Goal: Transaction & Acquisition: Purchase product/service

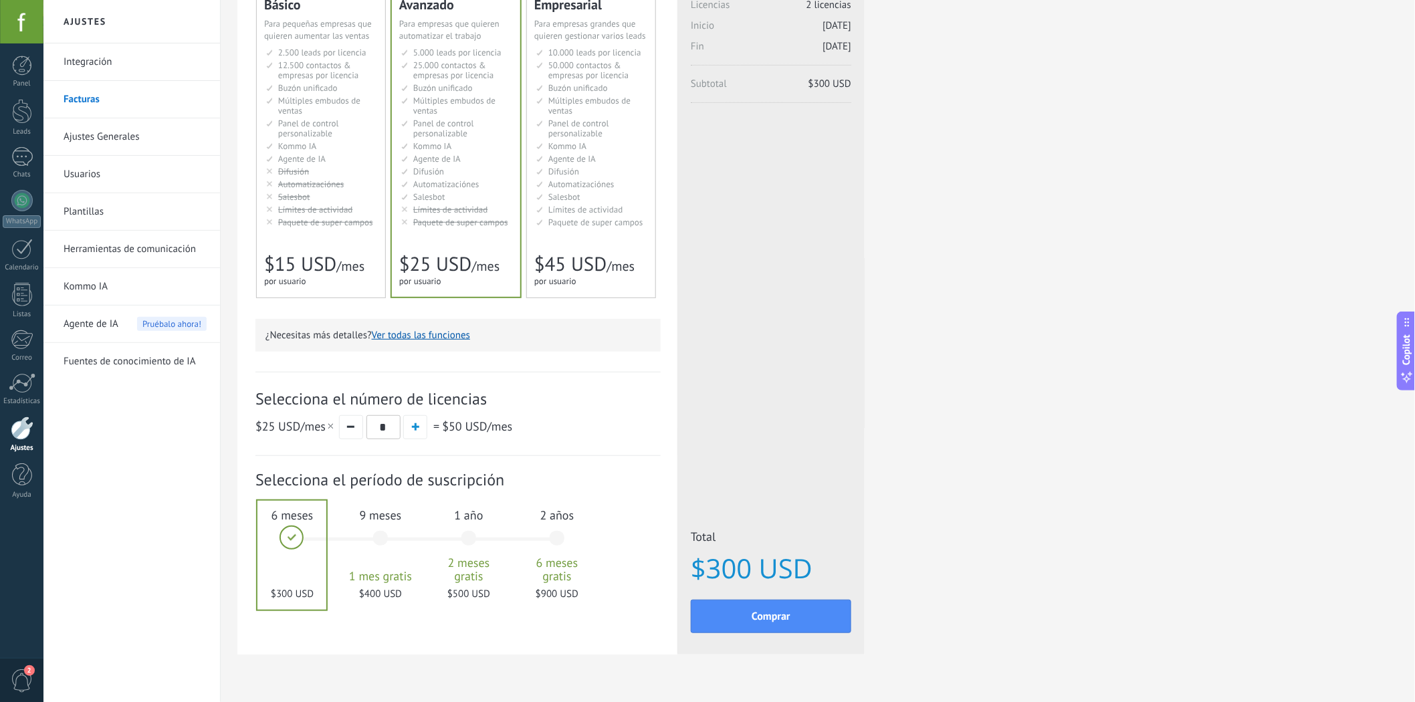
scroll to position [156, 0]
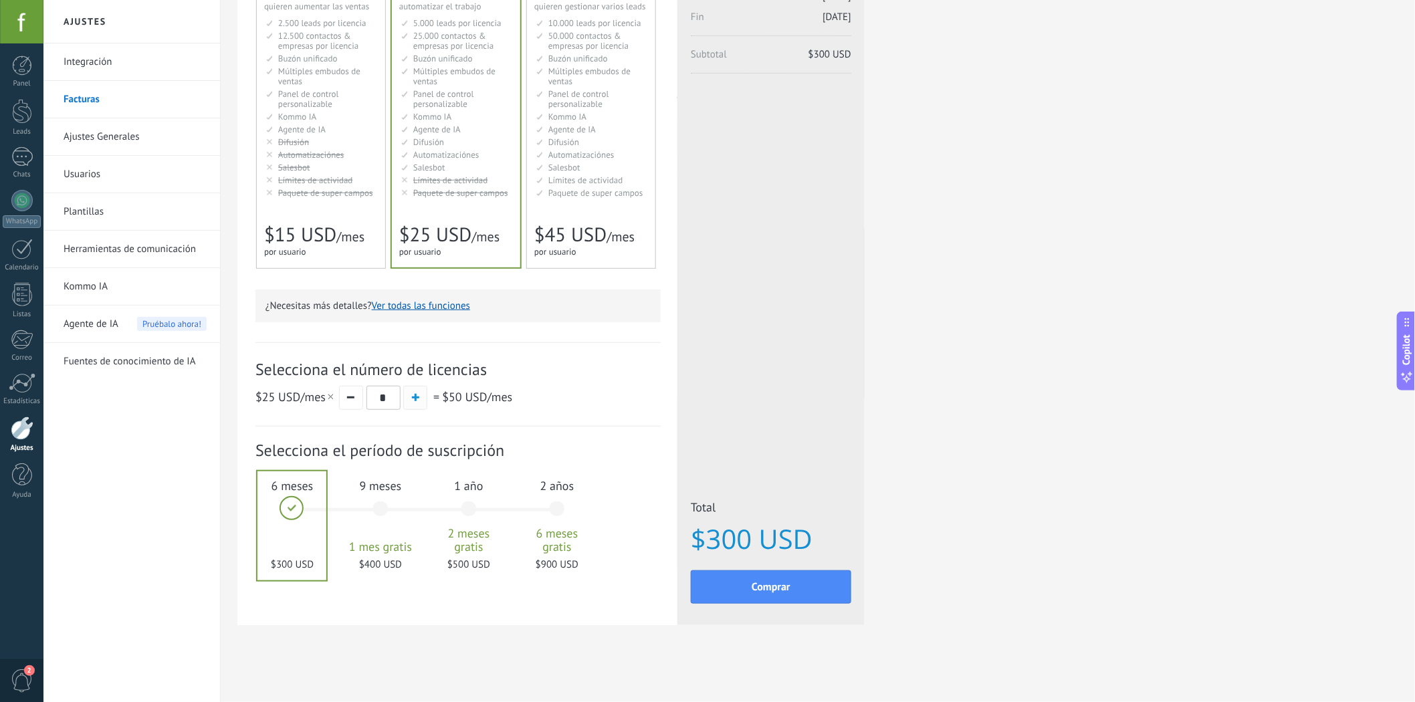
click at [420, 401] on button "button" at bounding box center [415, 398] width 24 height 24
click at [416, 397] on span "button" at bounding box center [415, 397] width 7 height 7
drag, startPoint x: 801, startPoint y: 536, endPoint x: 694, endPoint y: 540, distance: 106.4
click at [694, 540] on span "$750 USD" at bounding box center [771, 538] width 161 height 29
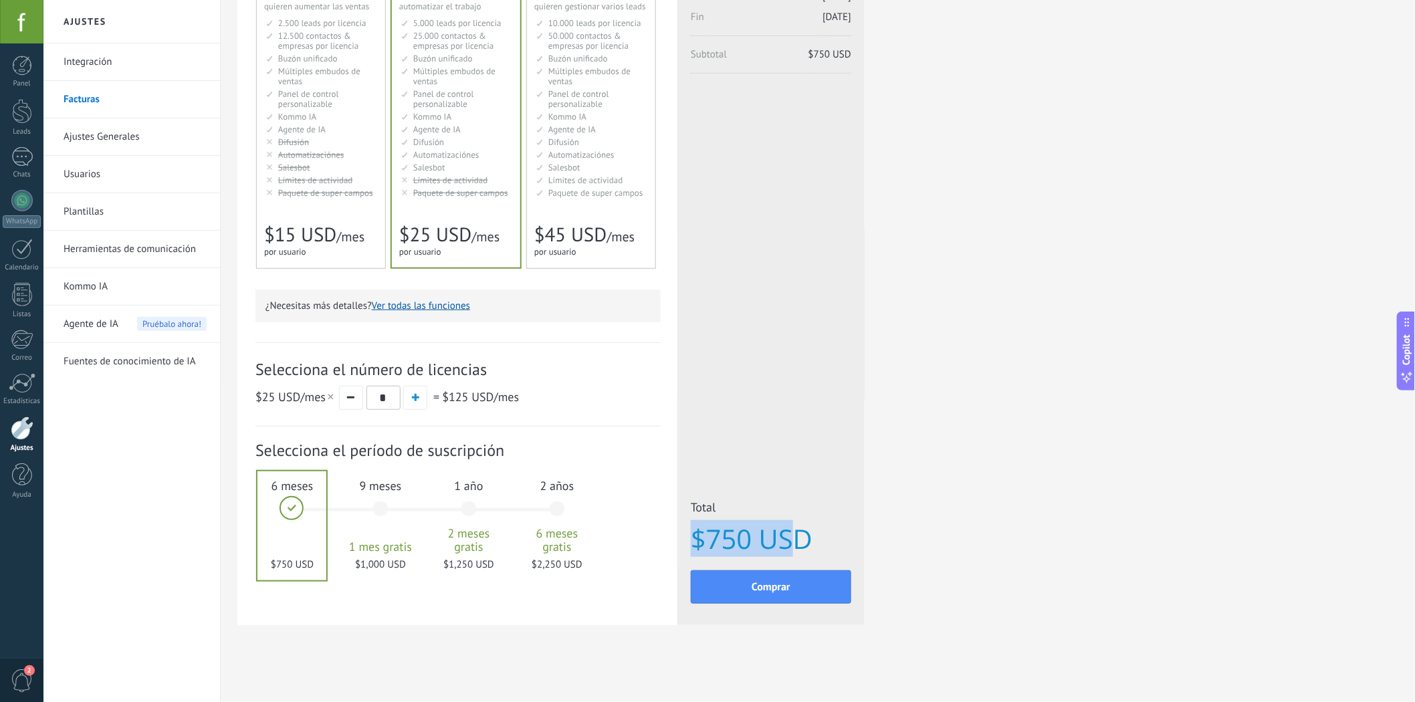
click at [694, 540] on span "$750 USD" at bounding box center [771, 538] width 161 height 29
click at [694, 542] on span "$750 USD" at bounding box center [771, 538] width 161 height 29
click at [431, 399] on span "= $125 USD /mes" at bounding box center [475, 396] width 88 height 15
click at [393, 424] on div "Selecciona el número de licencias $25 USD /mes * = $125 USD /mes" at bounding box center [457, 384] width 405 height 84
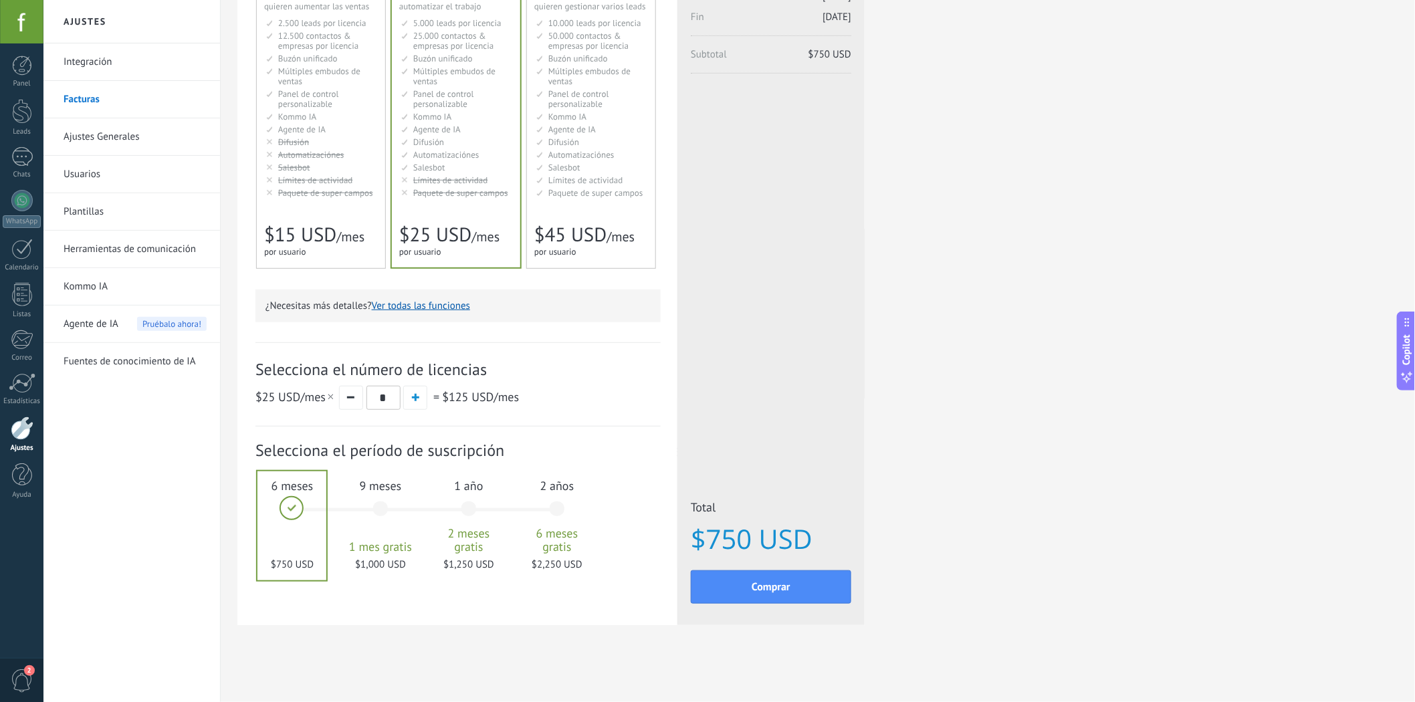
click at [767, 536] on span "$750 USD" at bounding box center [771, 538] width 161 height 29
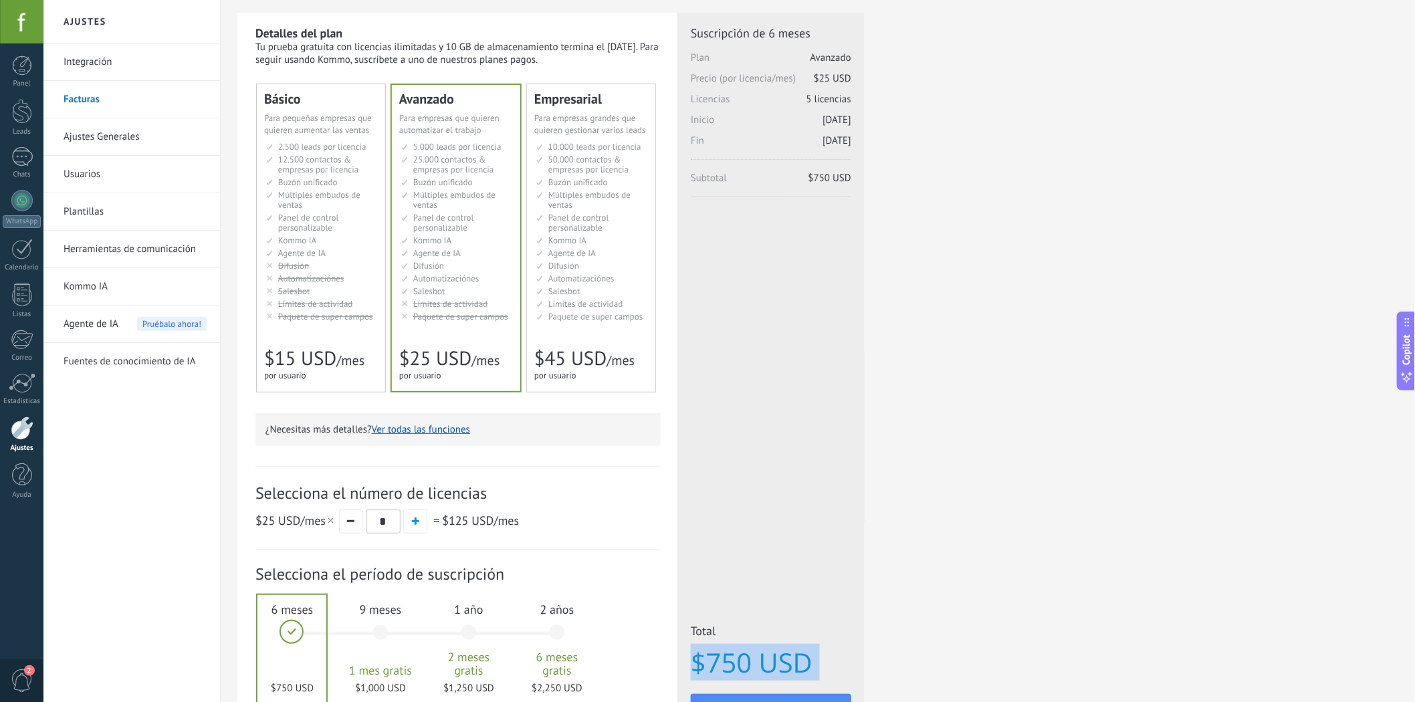
scroll to position [7, 0]
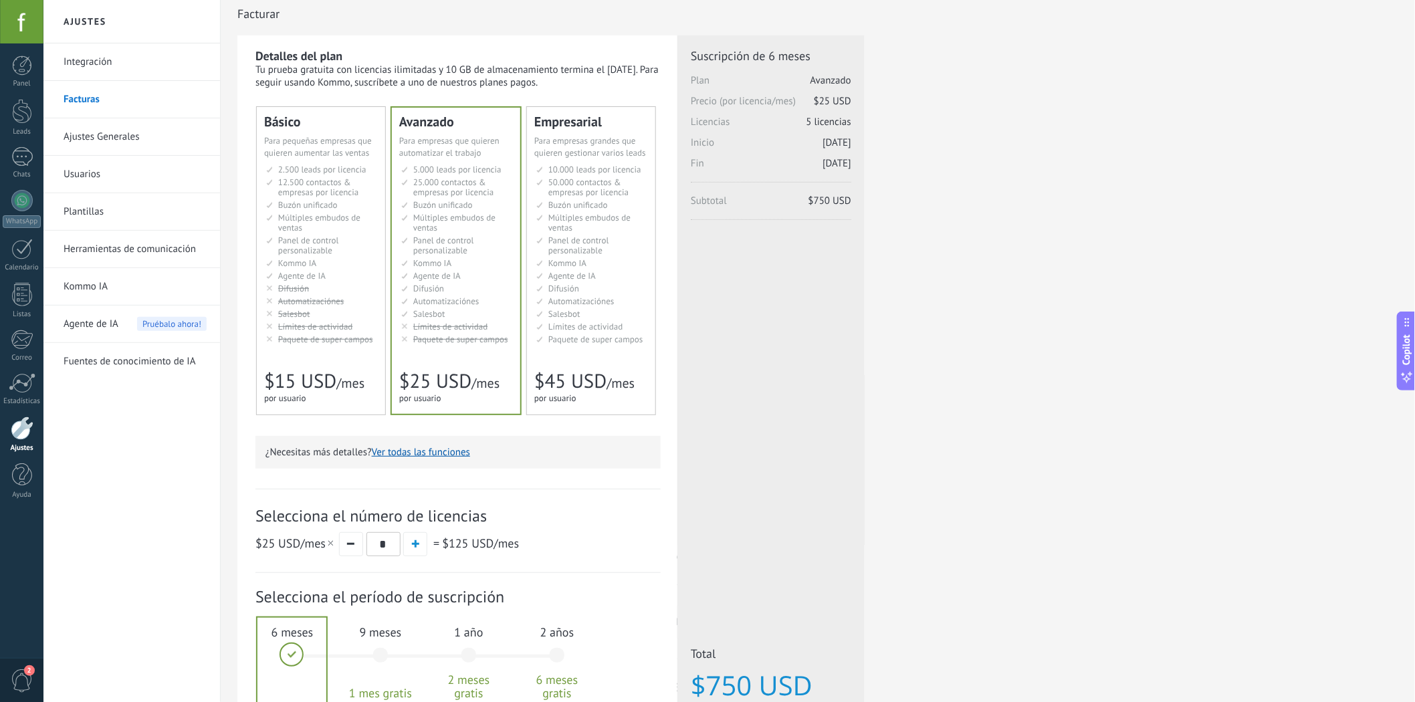
click at [278, 177] on span "12.500 contactos & empresas por licencia" at bounding box center [318, 187] width 80 height 21
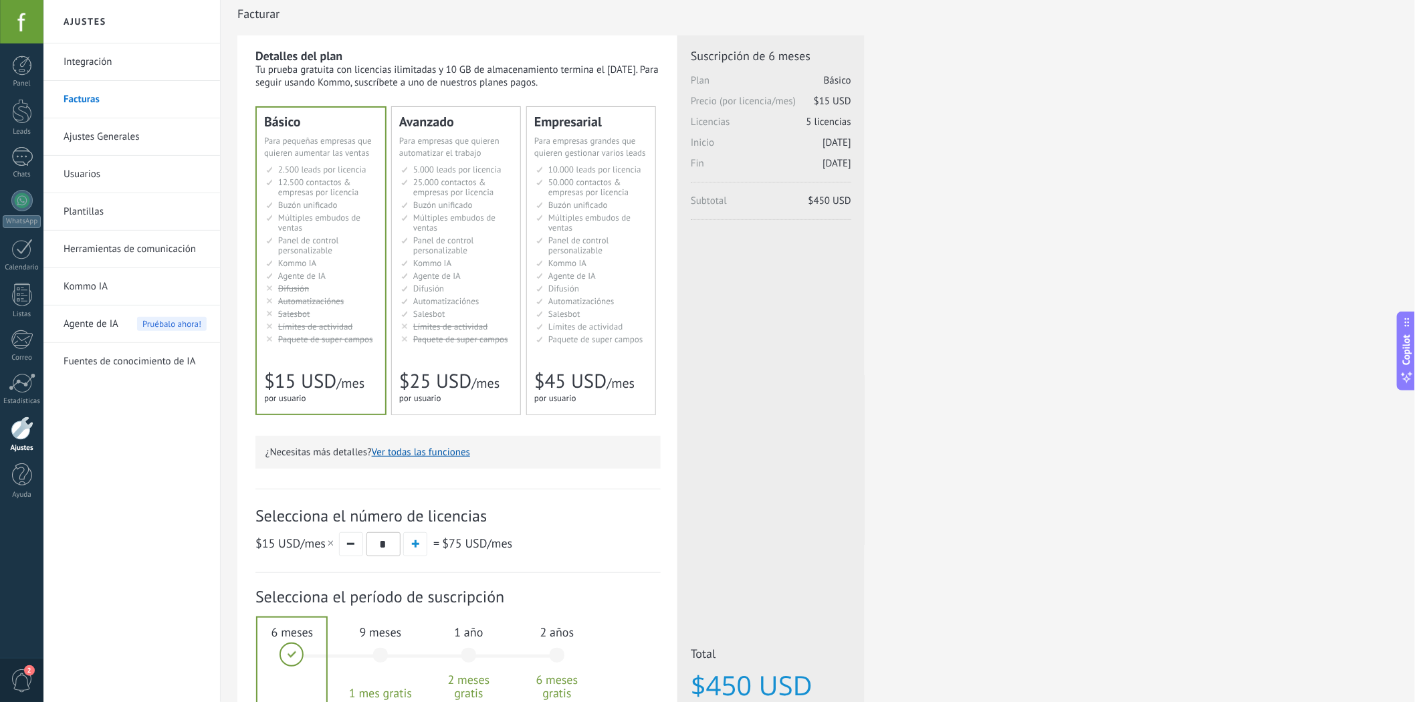
click at [349, 170] on span "2.500 leads por licencia" at bounding box center [322, 169] width 88 height 11
click at [337, 108] on div "Básico Для увеличения продаж в малом бизнесе For small businesses that want to …" at bounding box center [321, 261] width 128 height 306
click at [335, 348] on div "Básico Для увеличения продаж в малом бизнесе For small businesses that want to …" at bounding box center [321, 261] width 128 height 306
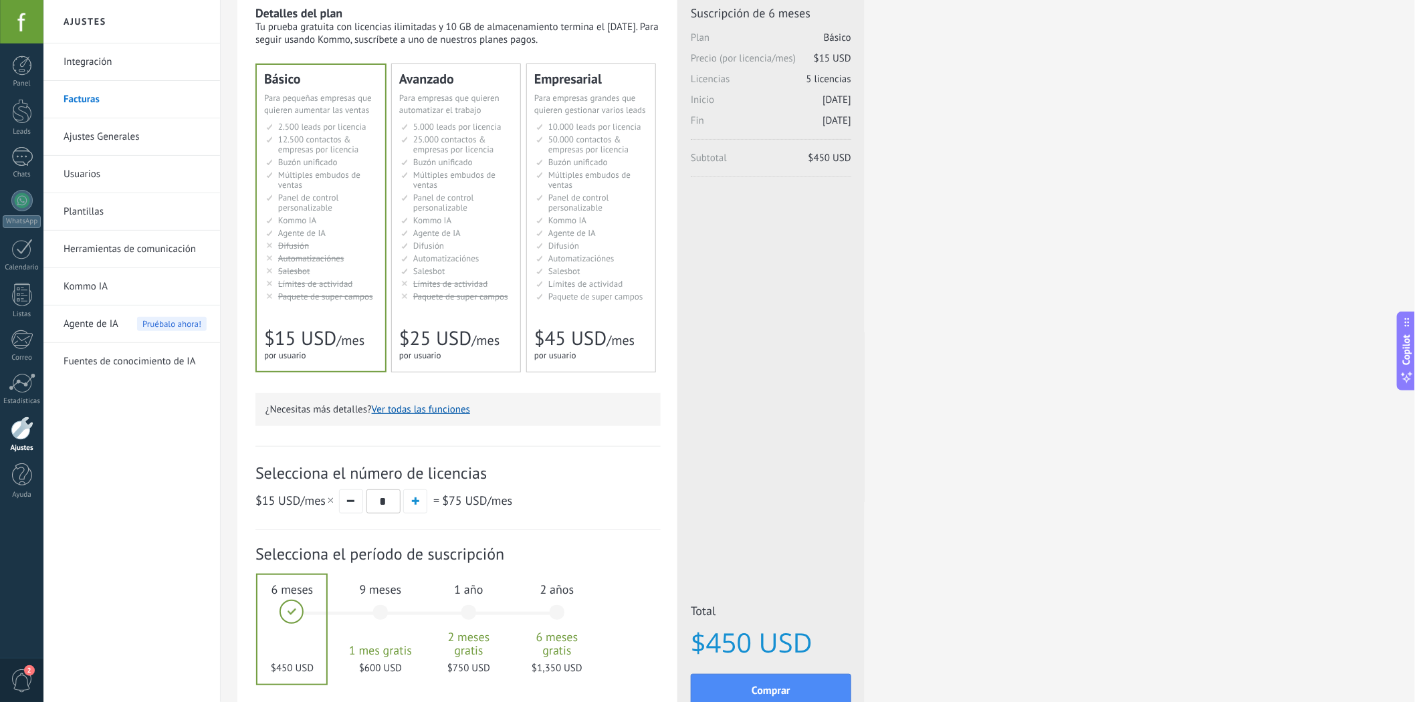
scroll to position [82, 0]
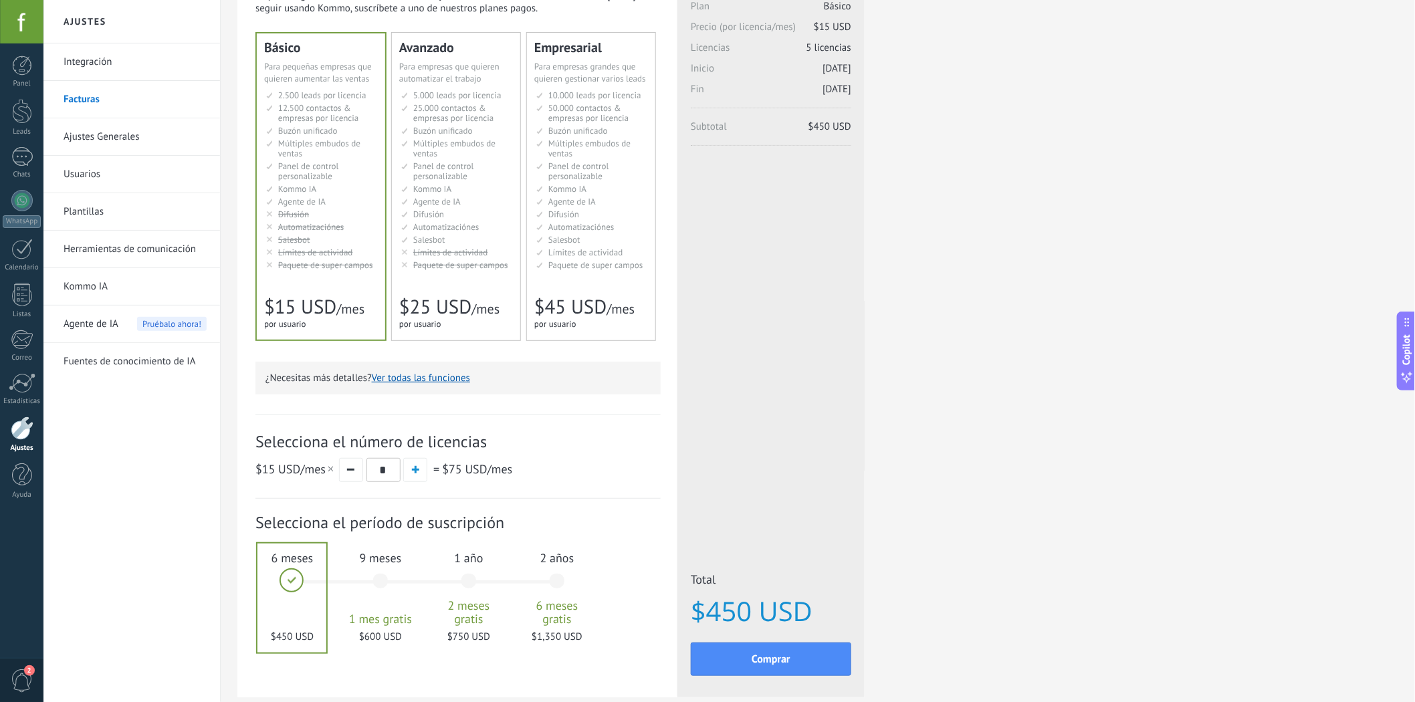
click at [425, 175] on span "Panel de control personalizable" at bounding box center [443, 171] width 61 height 21
click at [361, 482] on button "button" at bounding box center [351, 470] width 24 height 24
click at [356, 478] on button "button" at bounding box center [351, 470] width 24 height 24
type input "*"
click at [922, 352] on div "Detalles del plan Tu prueba gratuita con licencias ilimitadas y 10 GB de almace…" at bounding box center [817, 346] width 1161 height 770
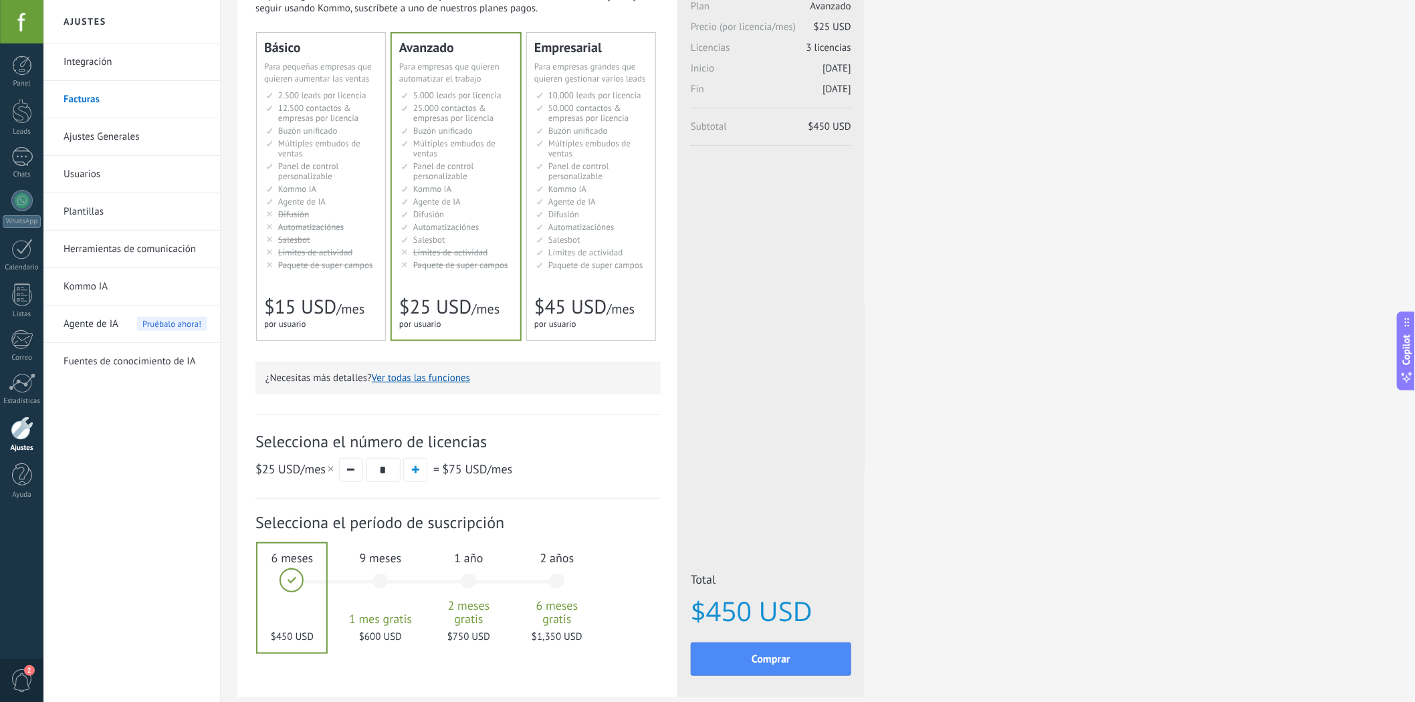
click at [380, 478] on input "*" at bounding box center [384, 470] width 34 height 24
click at [379, 478] on input "*" at bounding box center [384, 470] width 34 height 24
click at [484, 443] on span "Selecciona el número de licencias" at bounding box center [457, 441] width 405 height 21
drag, startPoint x: 484, startPoint y: 443, endPoint x: 399, endPoint y: 442, distance: 84.9
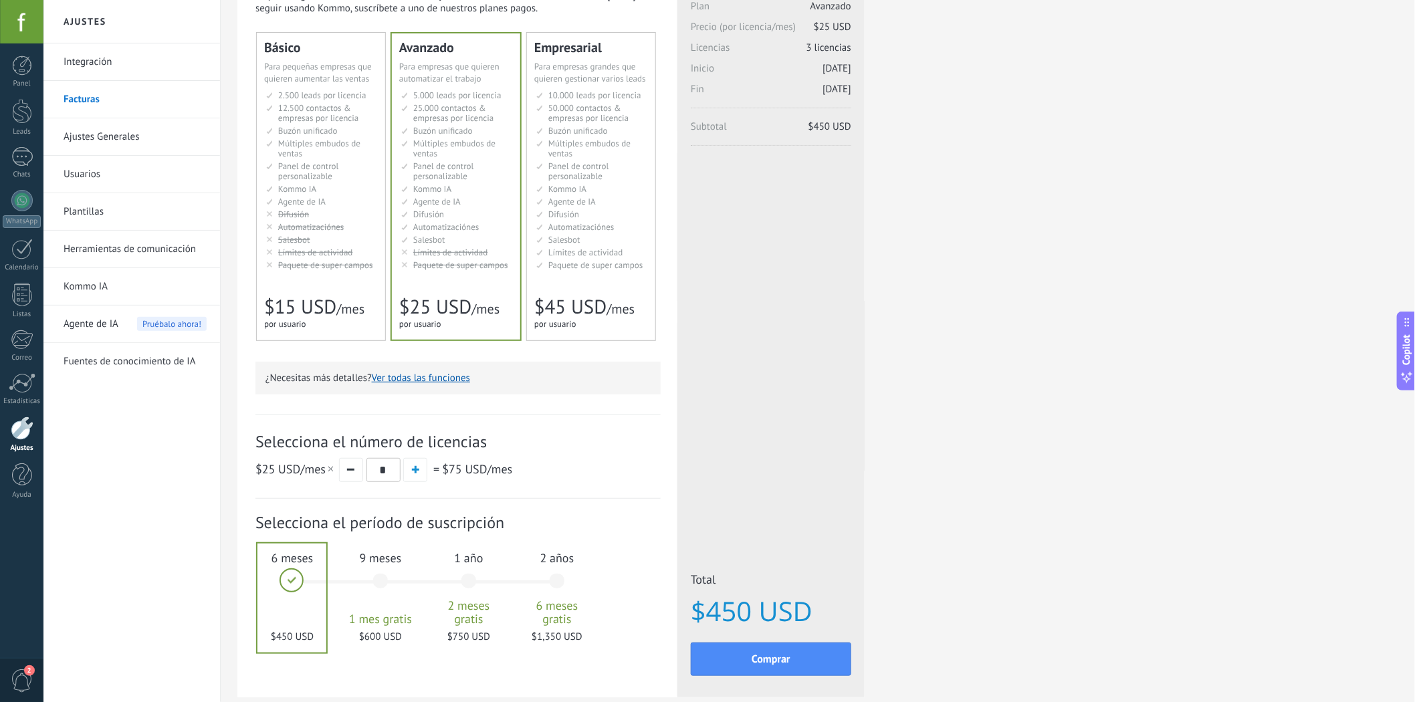
click at [399, 442] on span "Selecciona el número de licencias" at bounding box center [457, 441] width 405 height 21
click at [397, 442] on span "Selecciona el número de licencias" at bounding box center [457, 441] width 405 height 21
click at [397, 441] on span "Selecciona el número de licencias" at bounding box center [457, 441] width 405 height 21
click at [12, 123] on div at bounding box center [22, 111] width 20 height 25
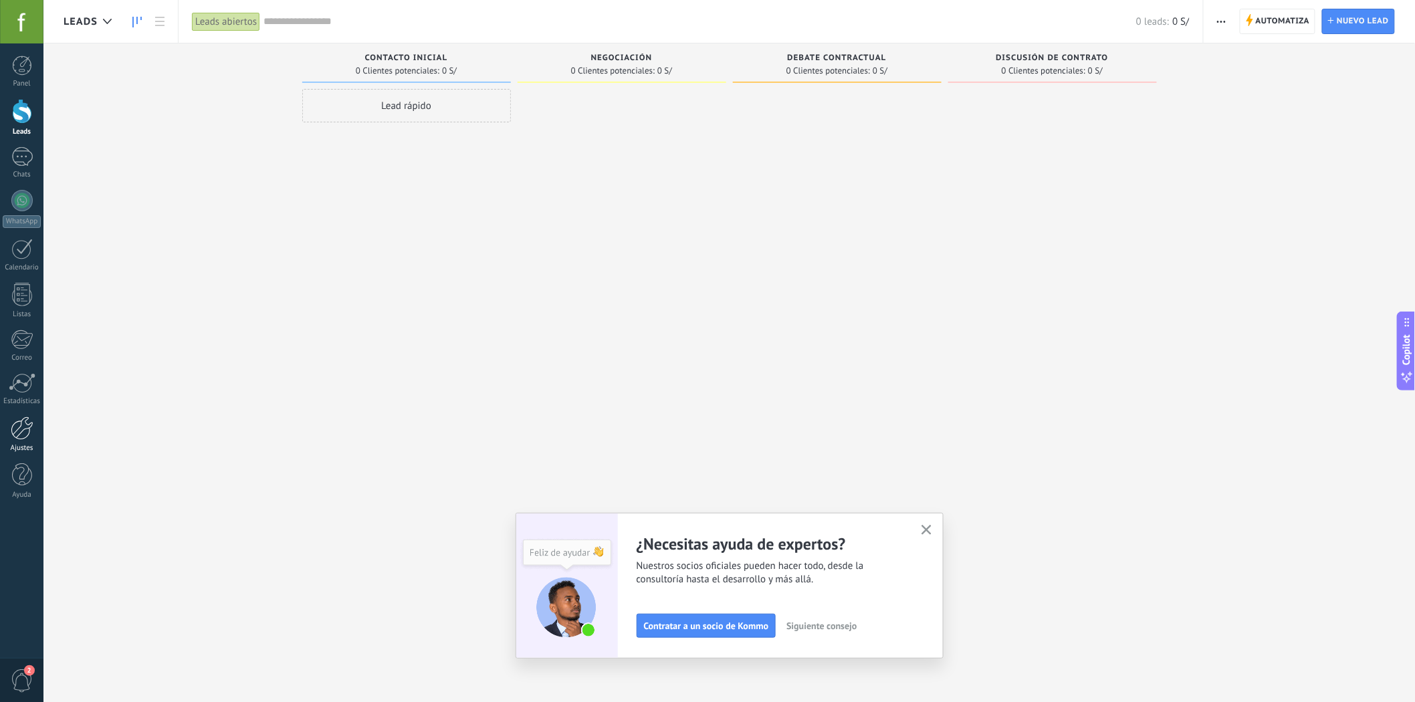
click at [15, 449] on div "Ajustes" at bounding box center [22, 448] width 39 height 9
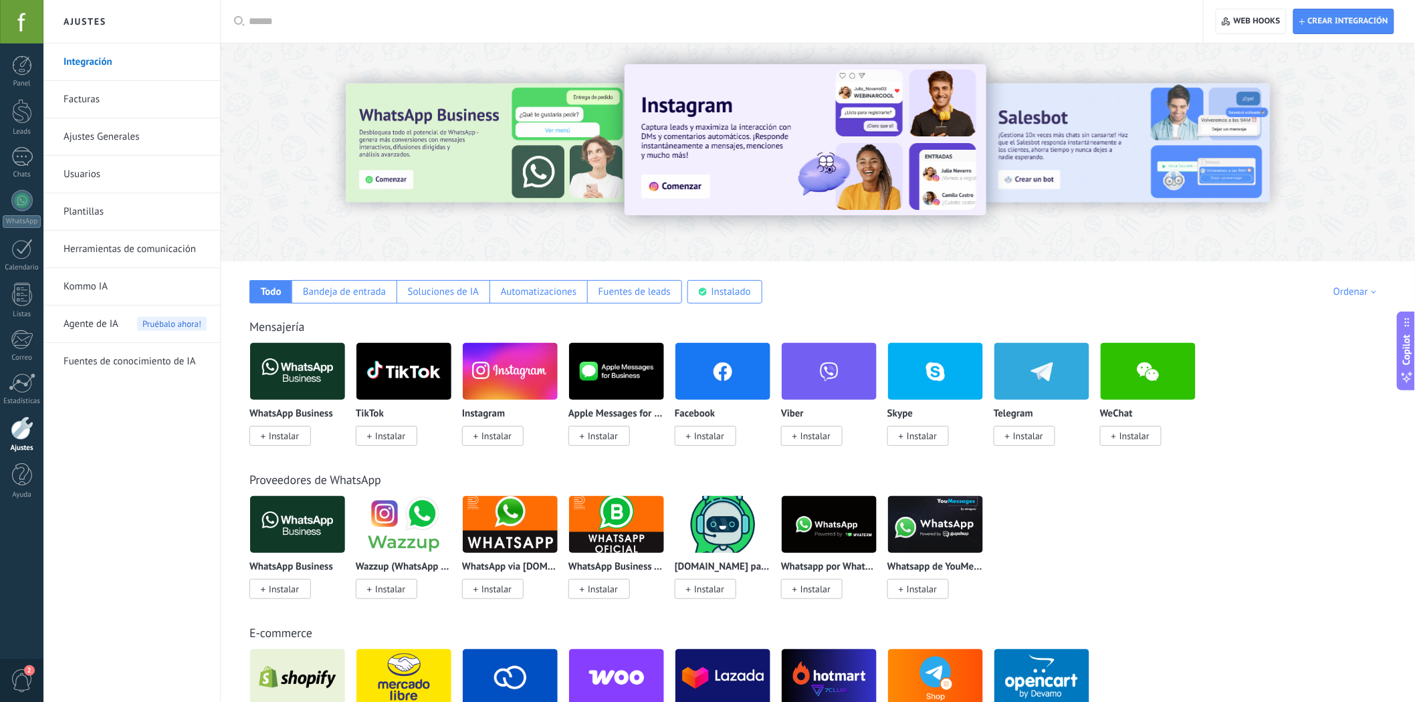
click at [90, 173] on link "Usuarios" at bounding box center [135, 174] width 143 height 37
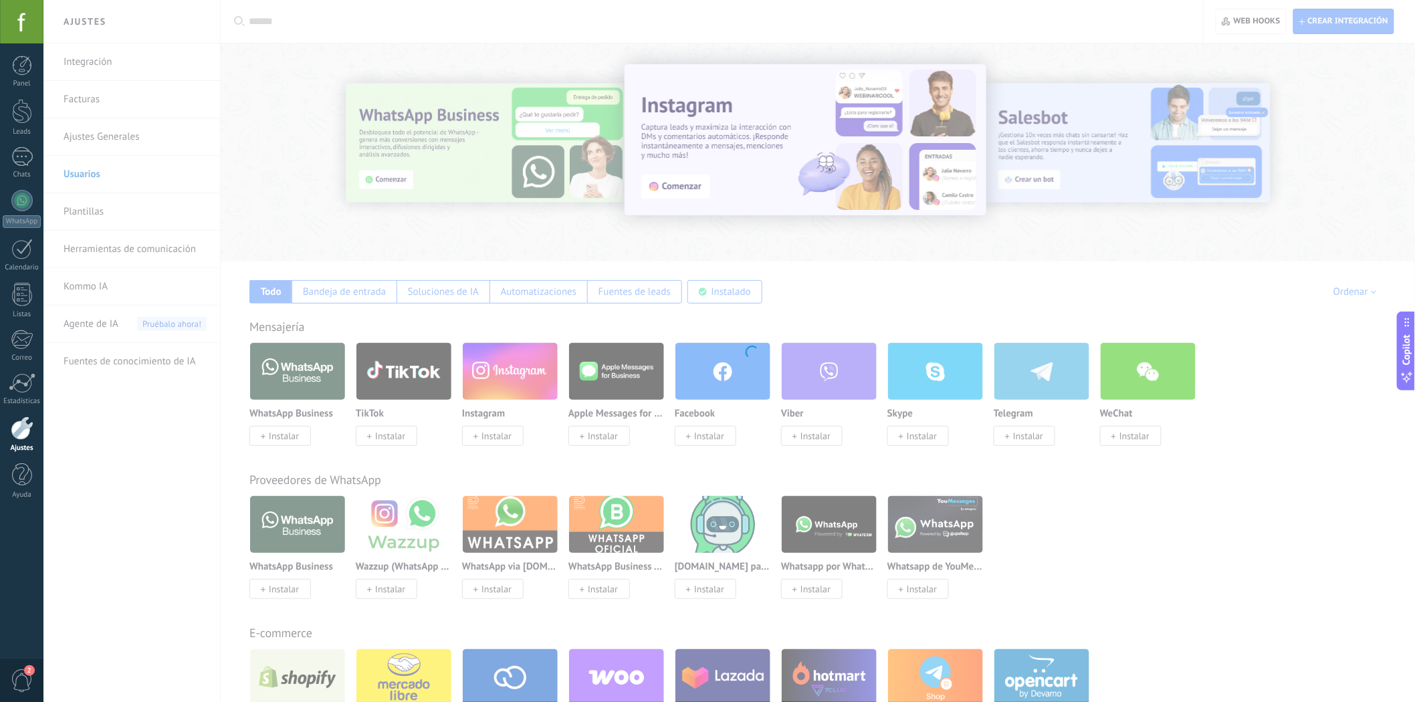
click at [82, 108] on body ".abccls-1,.abccls-2{fill-rule:evenodd}.abccls-2{fill:#fff} .abfcls-1{fill:none}…" at bounding box center [707, 351] width 1415 height 702
click at [82, 107] on body ".abccls-1,.abccls-2{fill-rule:evenodd}.abccls-2{fill:#fff} .abfcls-1{fill:none}…" at bounding box center [707, 351] width 1415 height 702
click at [82, 106] on body ".abccls-1,.abccls-2{fill-rule:evenodd}.abccls-2{fill:#fff} .abfcls-1{fill:none}…" at bounding box center [707, 351] width 1415 height 702
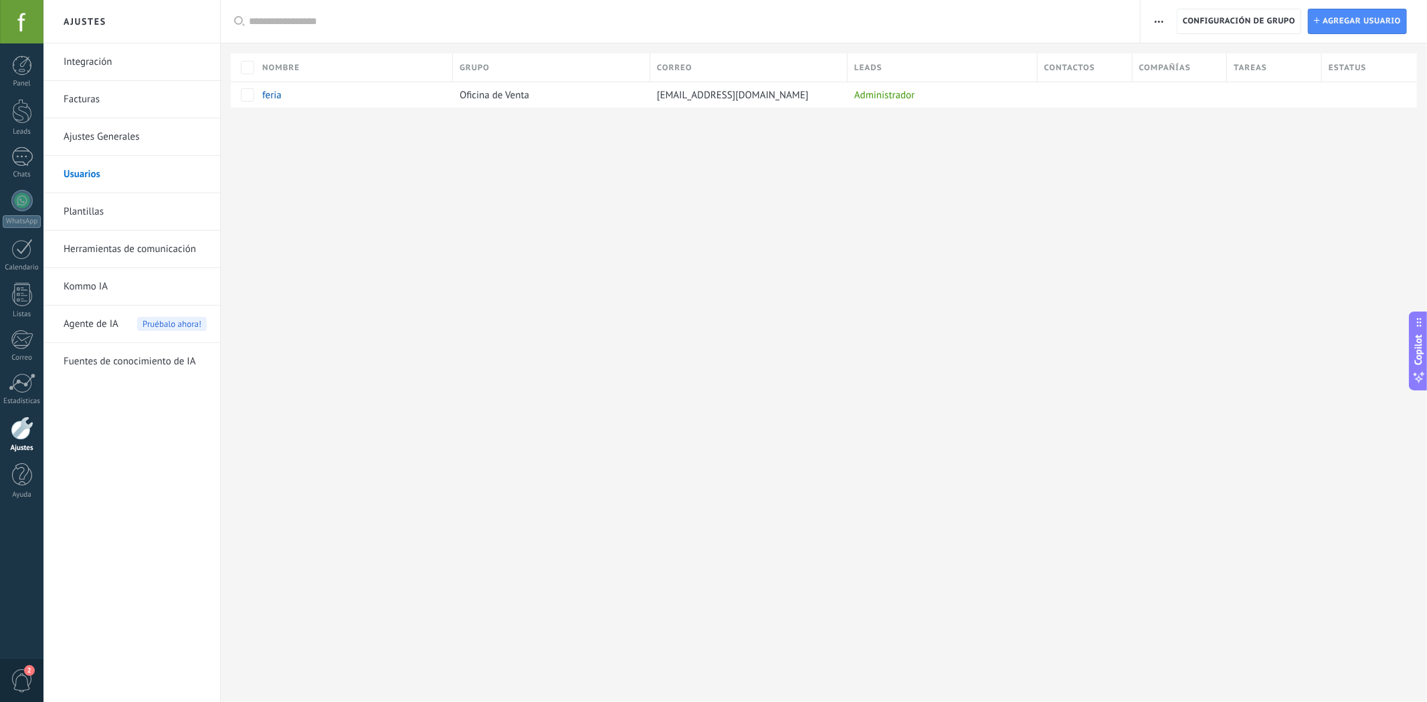
click at [82, 106] on link "Facturas" at bounding box center [135, 99] width 143 height 37
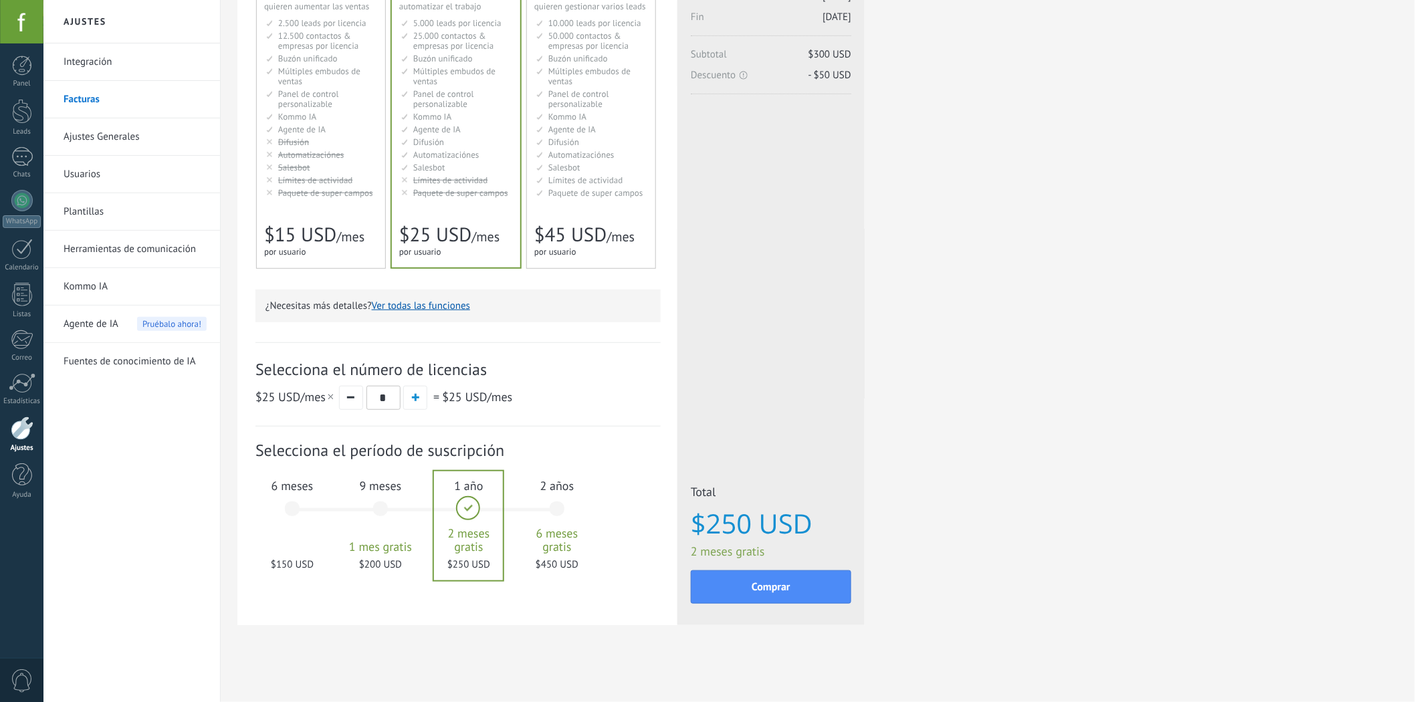
scroll to position [156, 0]
click at [300, 506] on div "6 meses $150 USD" at bounding box center [292, 515] width 72 height 94
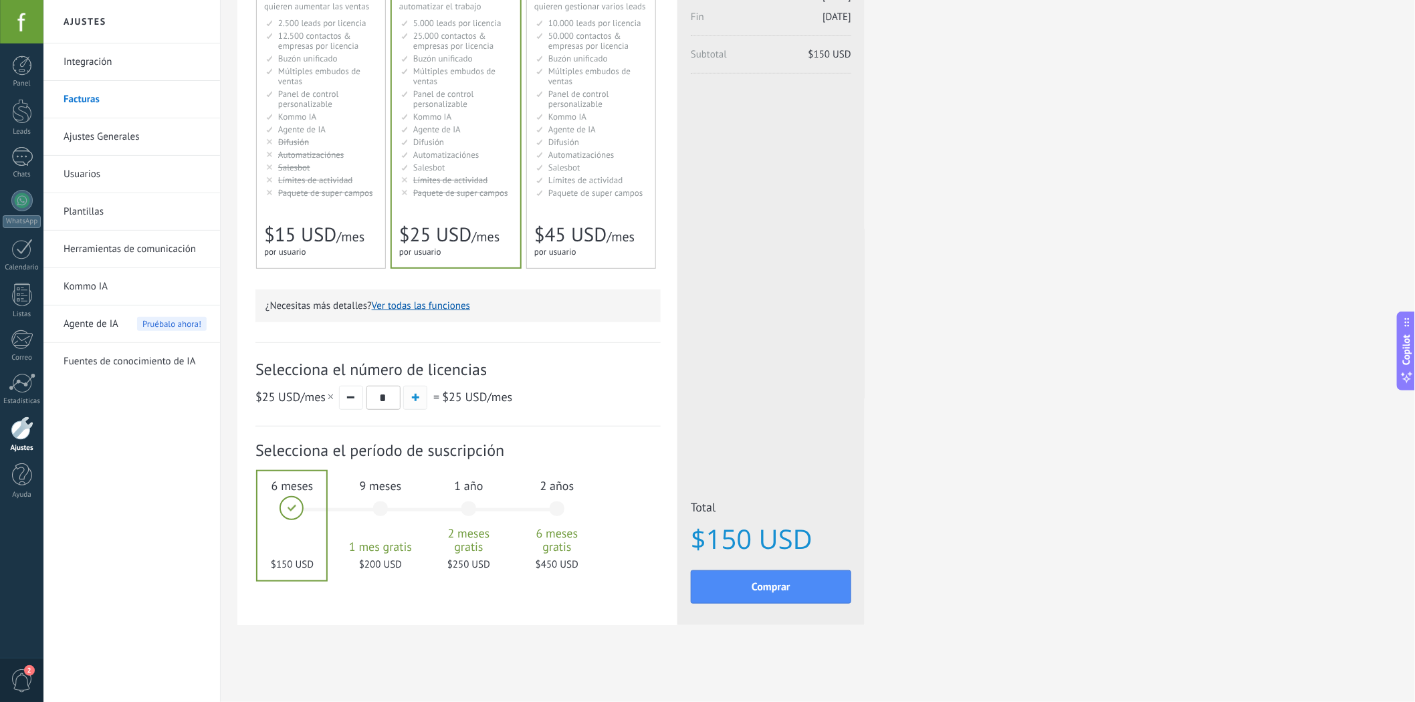
scroll to position [0, 0]
click at [492, 219] on div "Avanzado Для автоматизации сделок в растущей компании For growing businesses th…" at bounding box center [456, 114] width 128 height 306
click at [401, 397] on div "$25 USD /mes * = $25 USD /mes" at bounding box center [457, 397] width 405 height 25
click at [408, 399] on button "button" at bounding box center [415, 398] width 24 height 24
click at [415, 399] on span "button" at bounding box center [415, 397] width 7 height 7
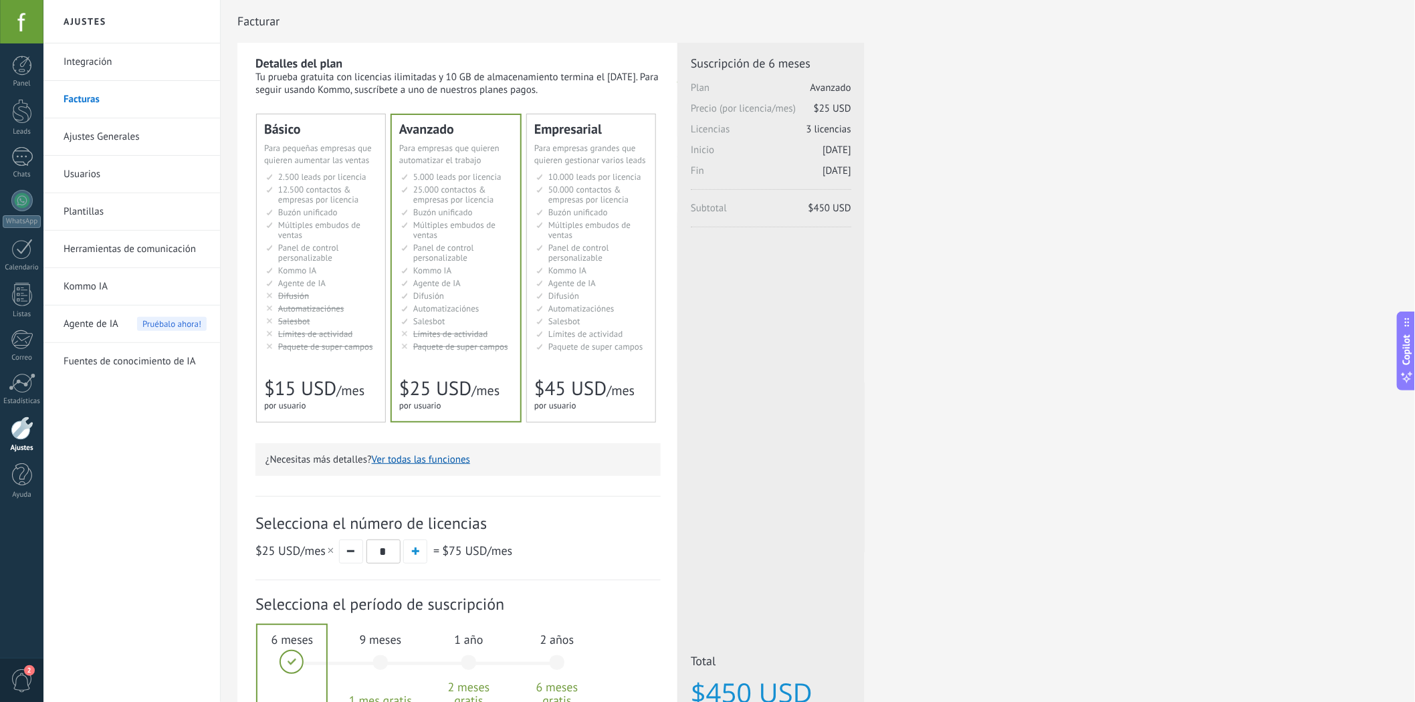
click at [323, 346] on span "Paquete de super campos" at bounding box center [325, 346] width 95 height 11
click at [398, 349] on div "Avanzado Для автоматизации сделок в растущей компании For growing businesses th…" at bounding box center [456, 268] width 128 height 308
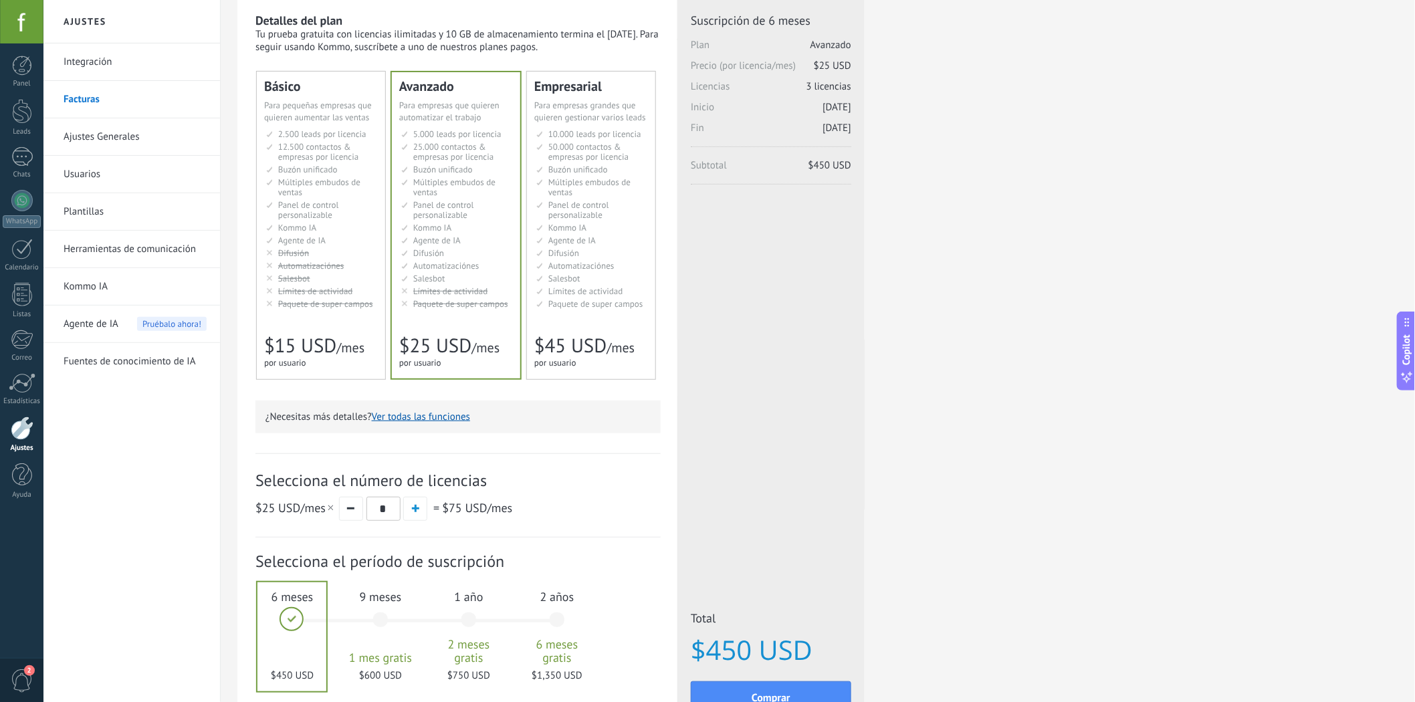
scroll to position [74, 0]
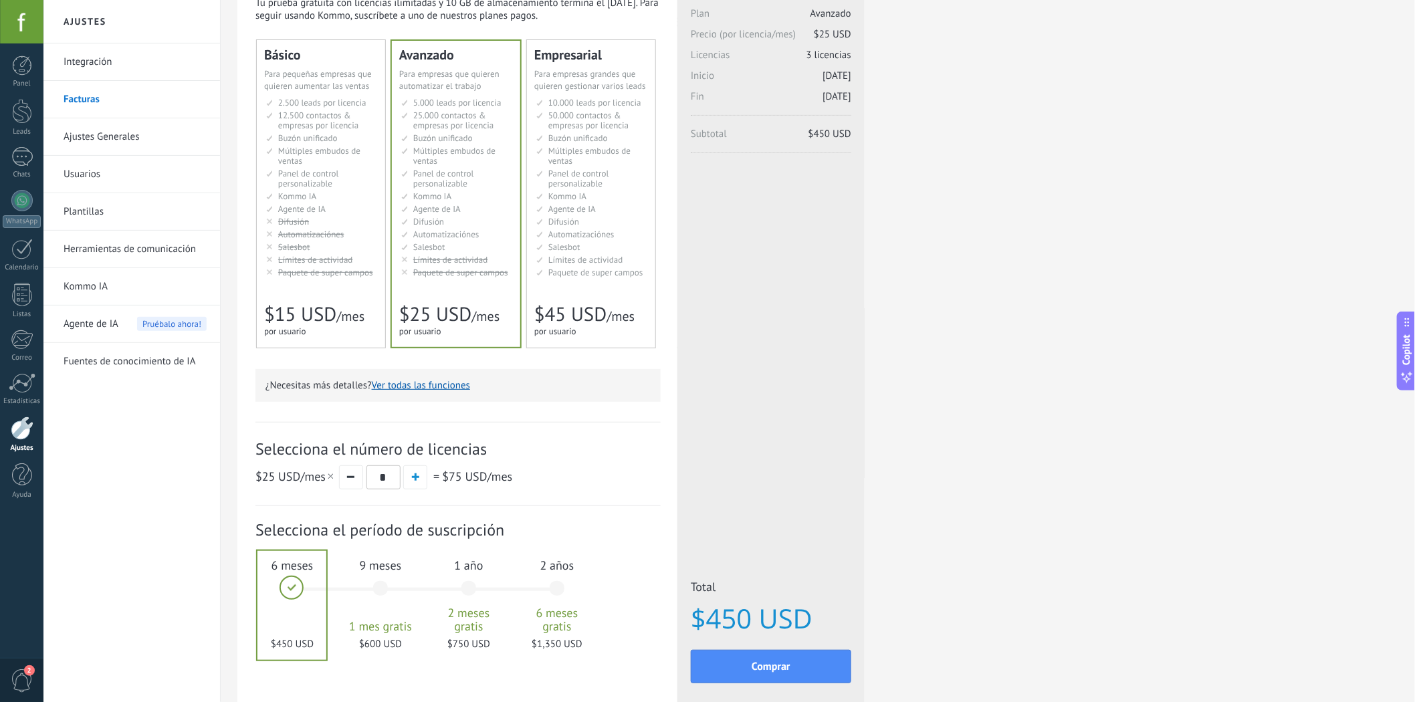
drag, startPoint x: 807, startPoint y: 130, endPoint x: 845, endPoint y: 135, distance: 39.2
click at [845, 135] on span "Subtotal $450 USD" at bounding box center [771, 138] width 161 height 21
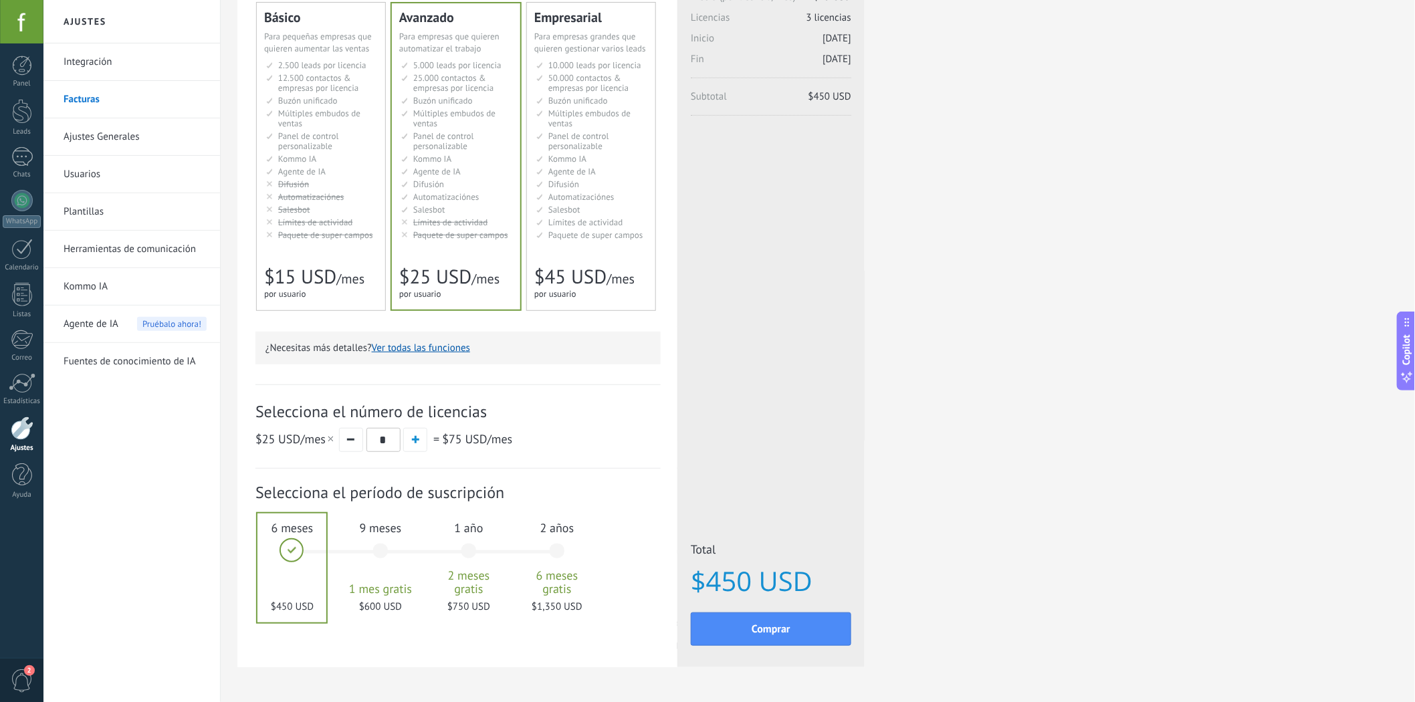
scroll to position [156, 0]
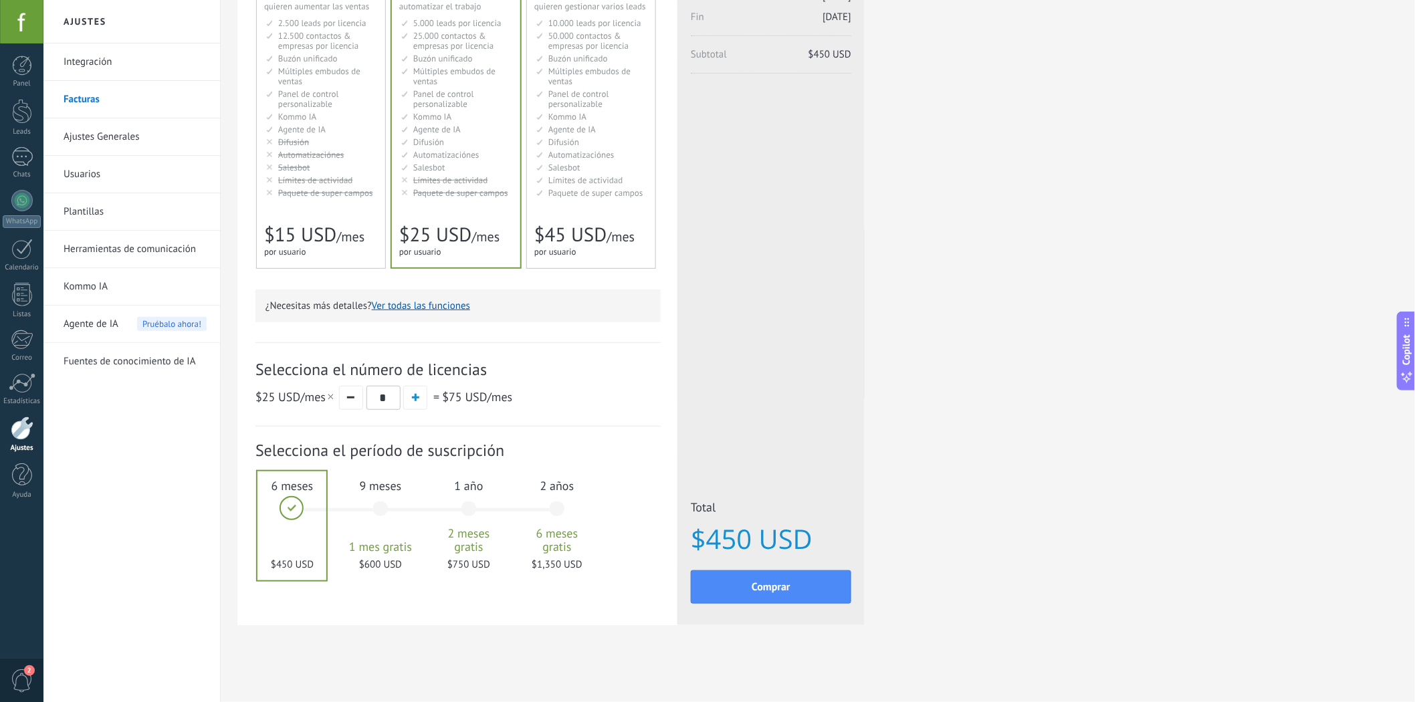
click at [326, 116] on li "Kommo AI Kommo AI Kommo IA Kommo AI Kommo IA Kommo AI Kommo AI" at bounding box center [322, 117] width 112 height 10
click at [447, 94] on span "Panel de control personalizable" at bounding box center [443, 98] width 61 height 21
click at [988, 349] on div "Detalles del plan Tu prueba gratuita con licencias ilimitadas y 10 GB de almace…" at bounding box center [817, 274] width 1161 height 770
click at [367, 385] on span "*" at bounding box center [384, 397] width 34 height 24
click at [356, 393] on button "button" at bounding box center [351, 398] width 24 height 24
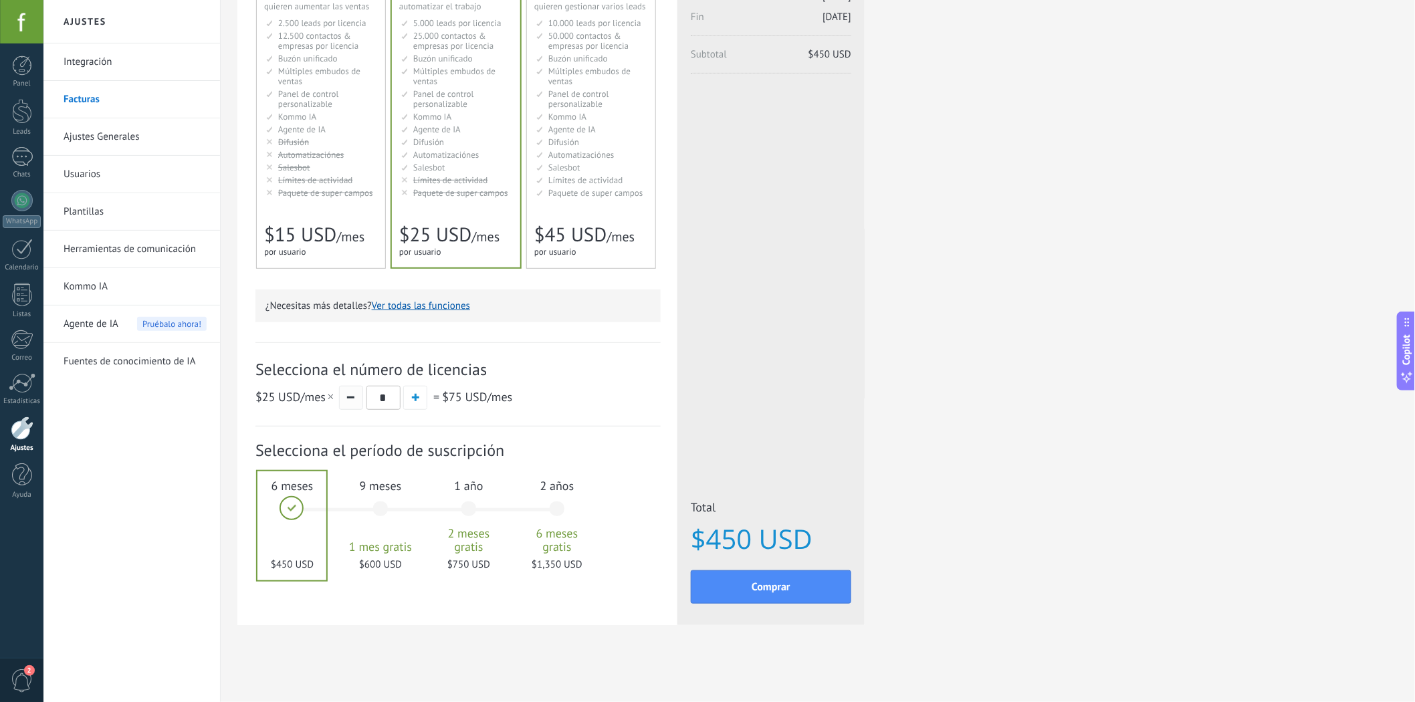
type input "*"
